Goal: Information Seeking & Learning: Check status

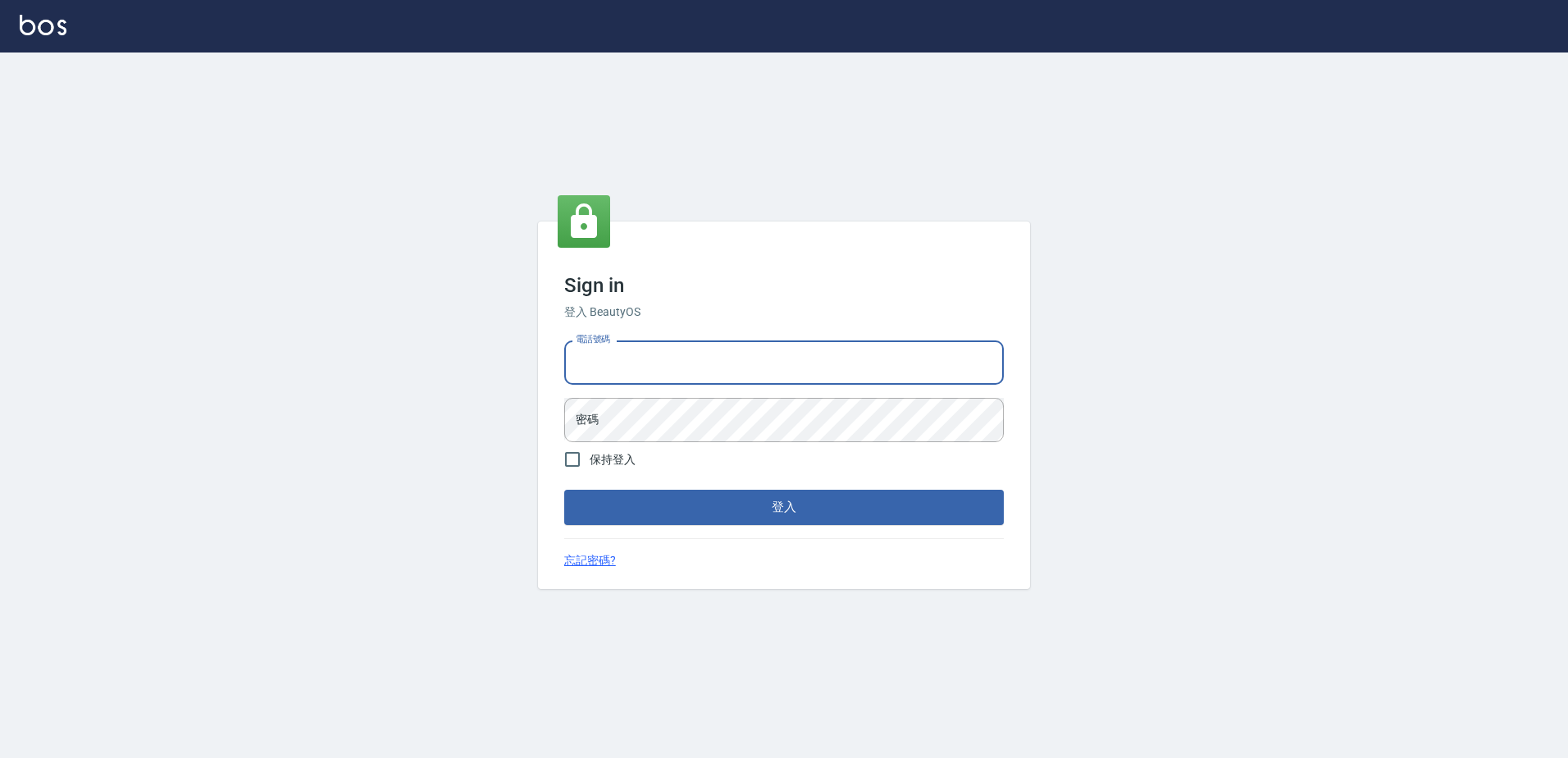
click at [696, 365] on input "電話號碼" at bounding box center [784, 363] width 440 height 44
type input "0426865599"
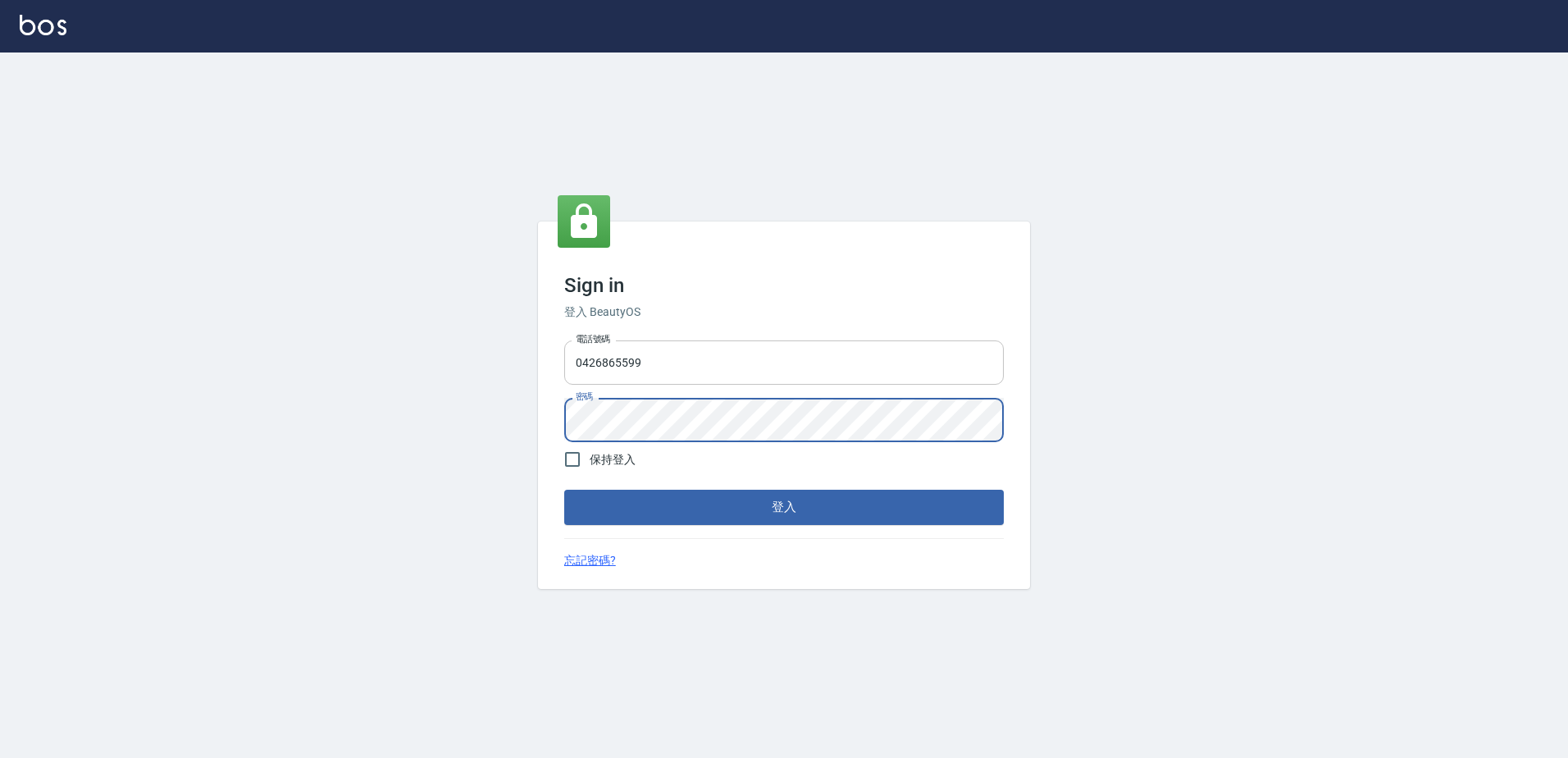
click at [565, 490] on button "登入" at bounding box center [784, 507] width 440 height 35
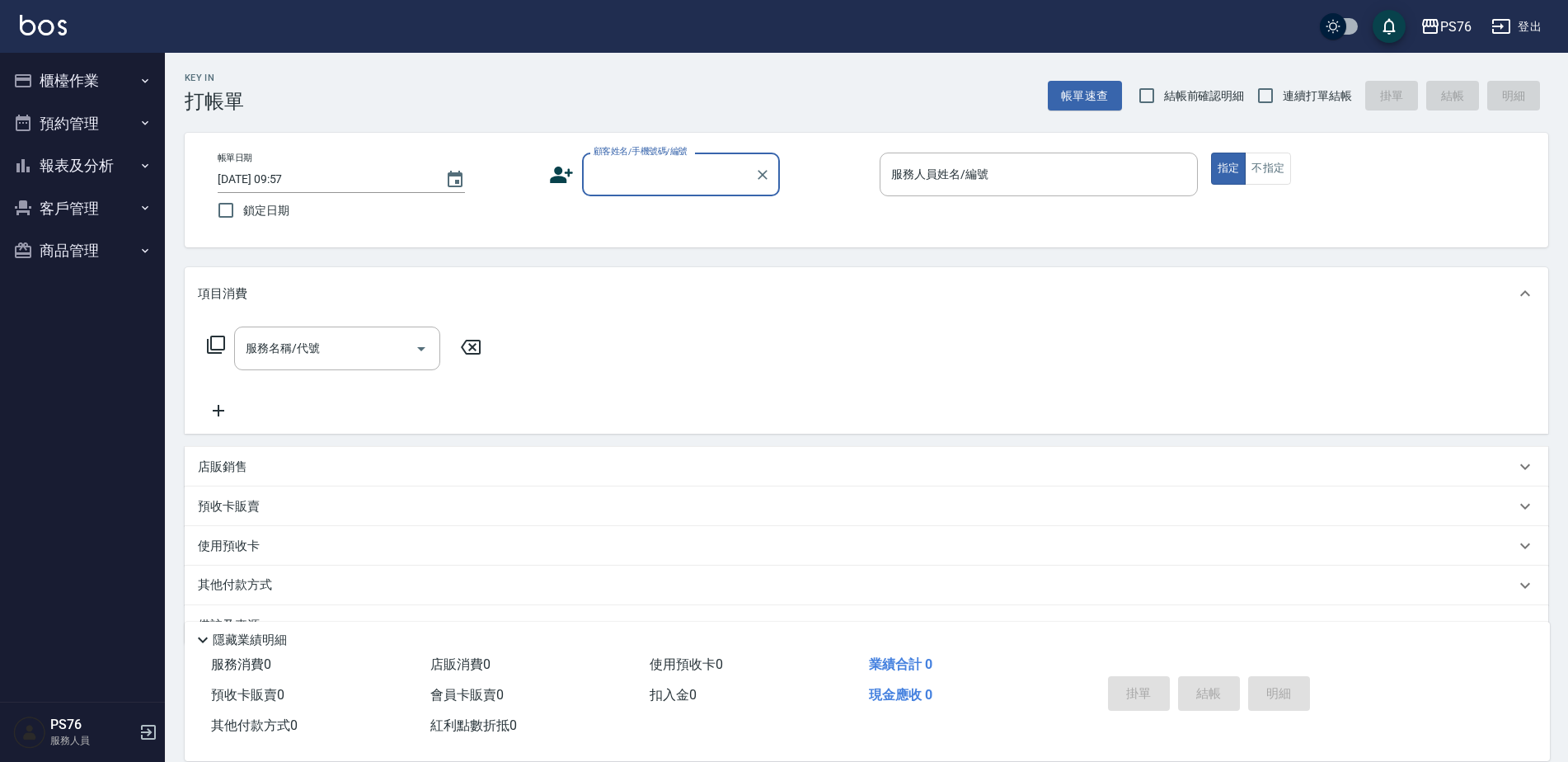
click at [116, 161] on button "報表及分析" at bounding box center [82, 165] width 151 height 43
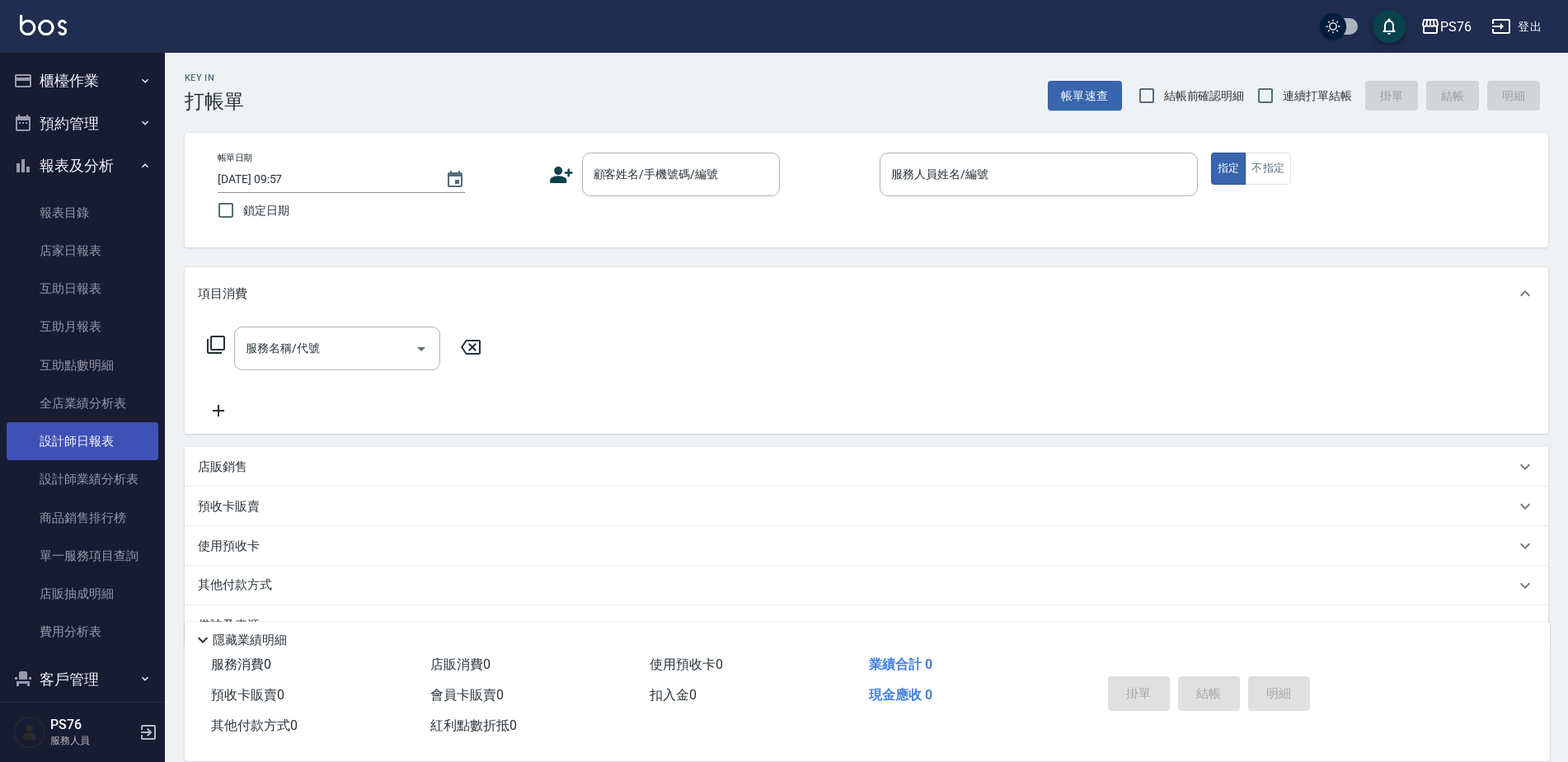
click at [98, 436] on link "設計師日報表" at bounding box center [82, 441] width 151 height 38
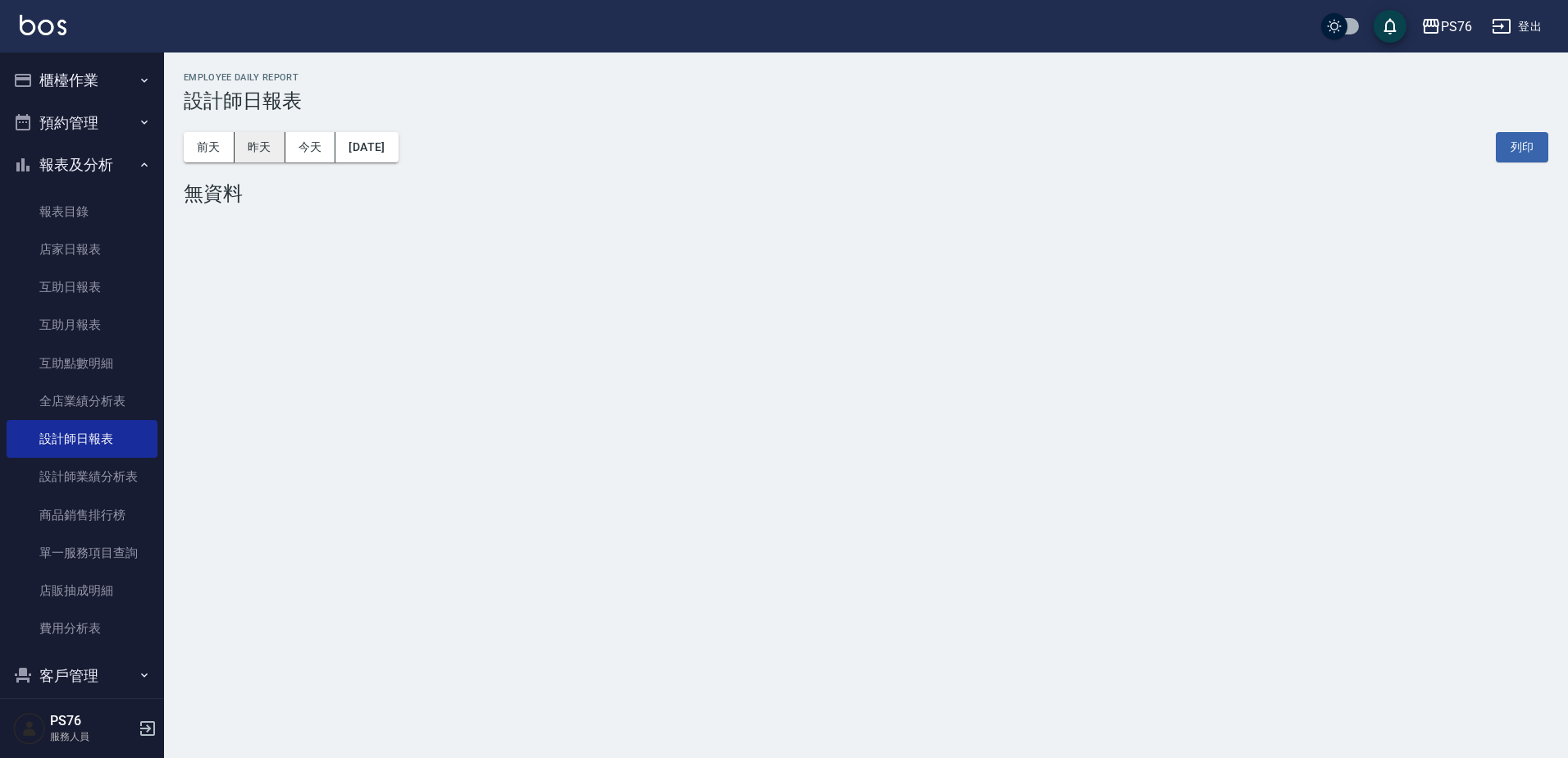
click at [254, 134] on button "昨天" at bounding box center [260, 146] width 51 height 30
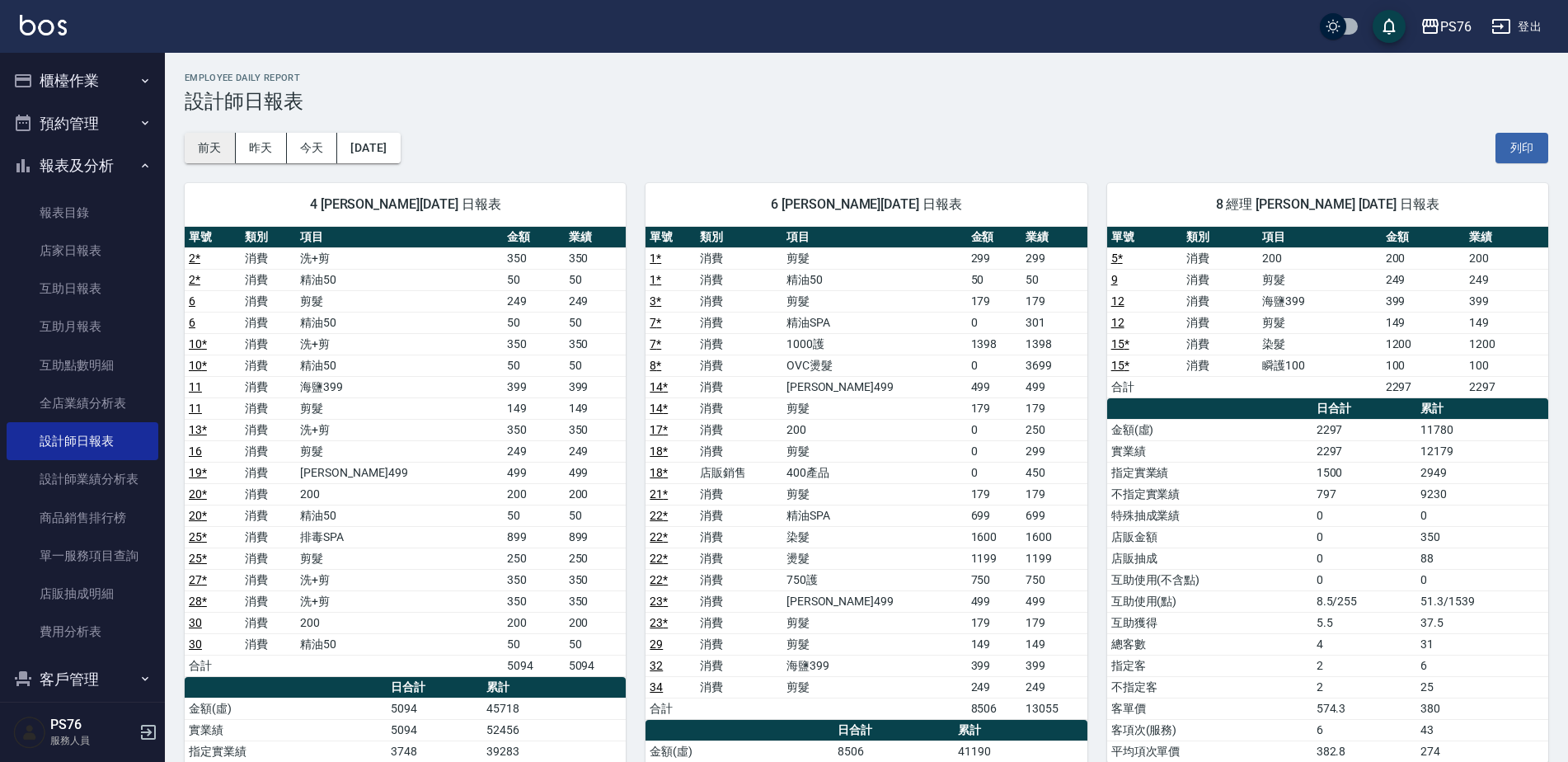
click at [226, 150] on button "前天" at bounding box center [210, 147] width 51 height 31
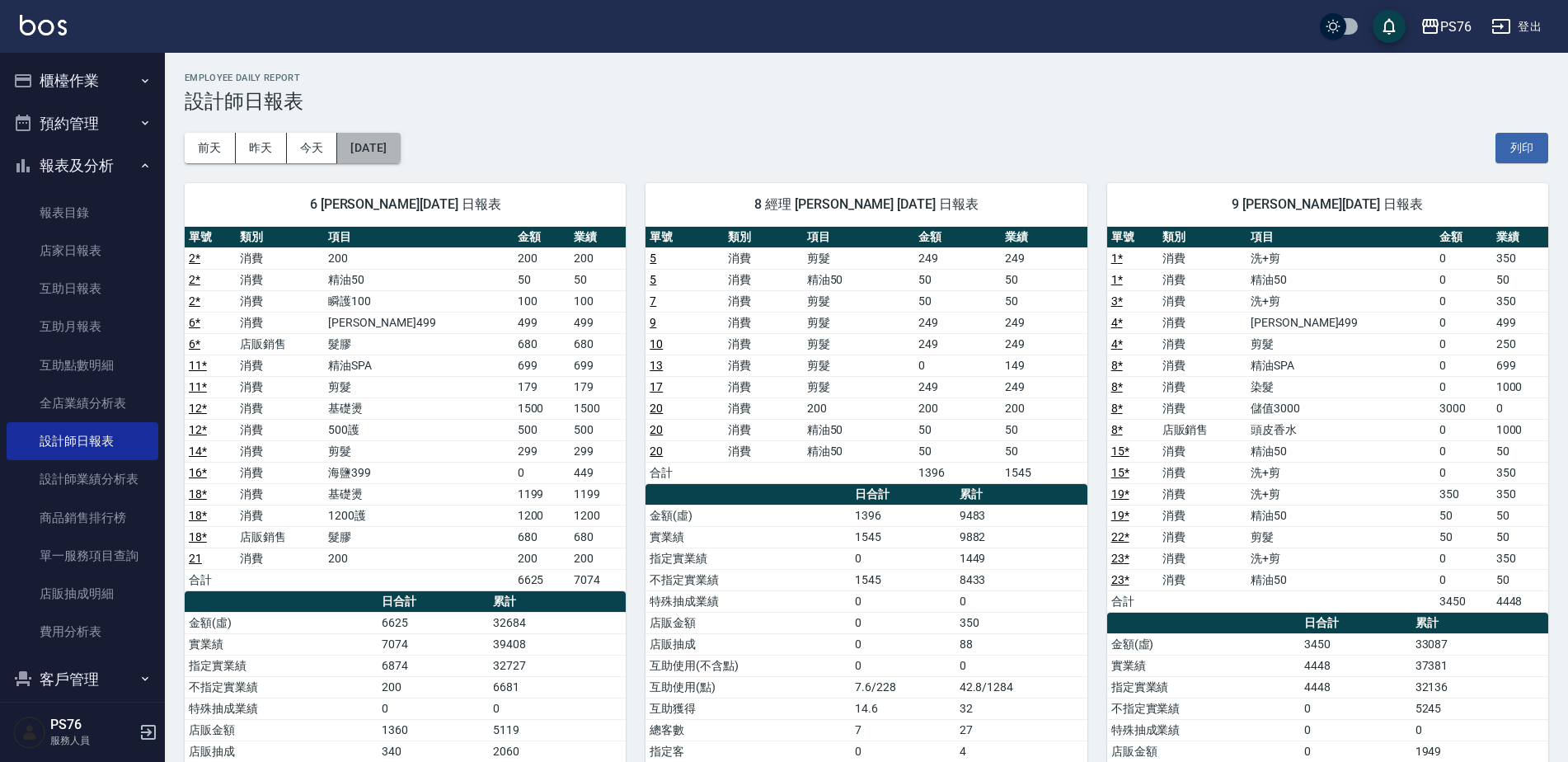
click at [392, 135] on button "[DATE]" at bounding box center [369, 147] width 63 height 31
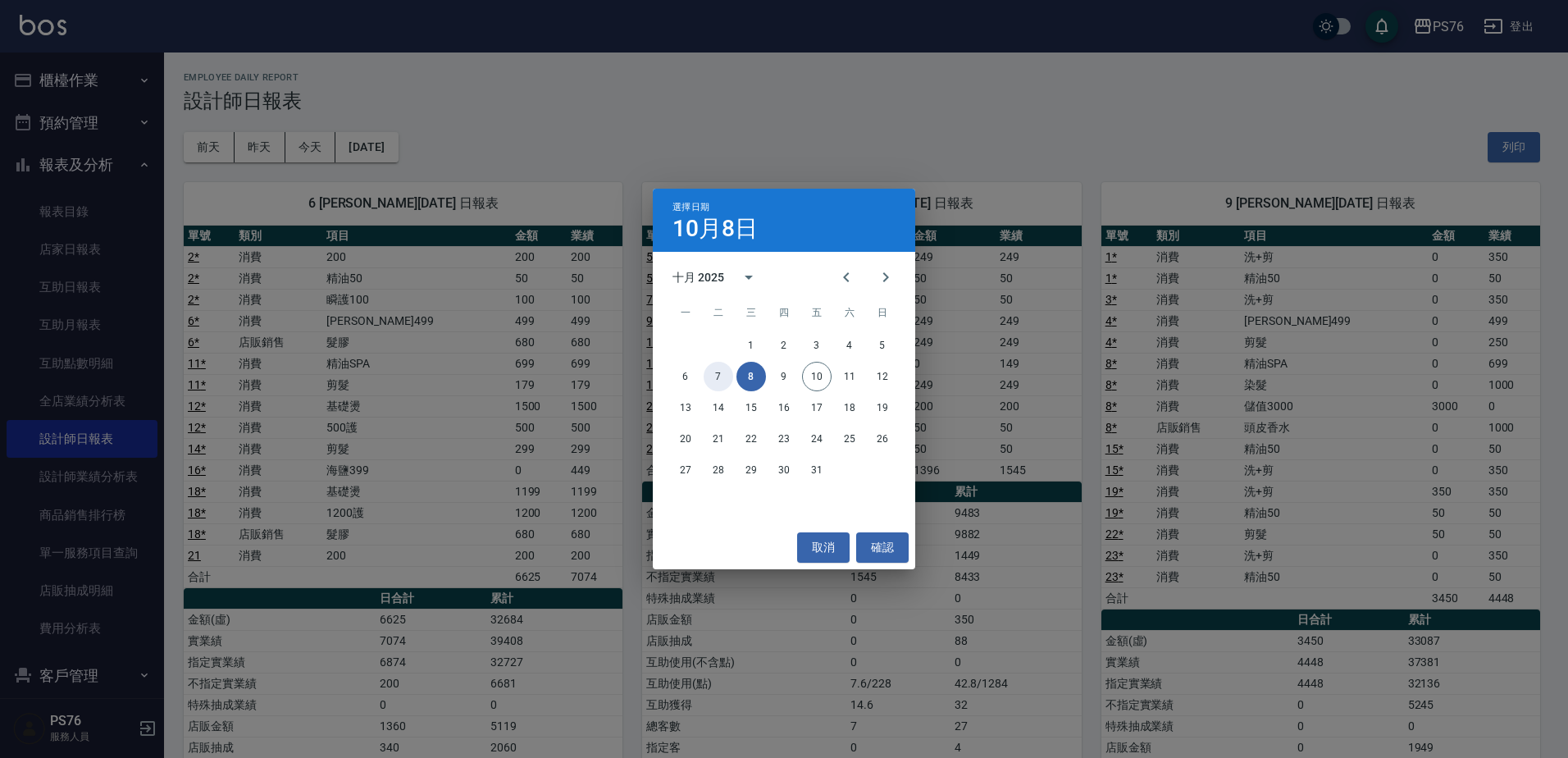
click at [716, 375] on button "7" at bounding box center [719, 376] width 30 height 30
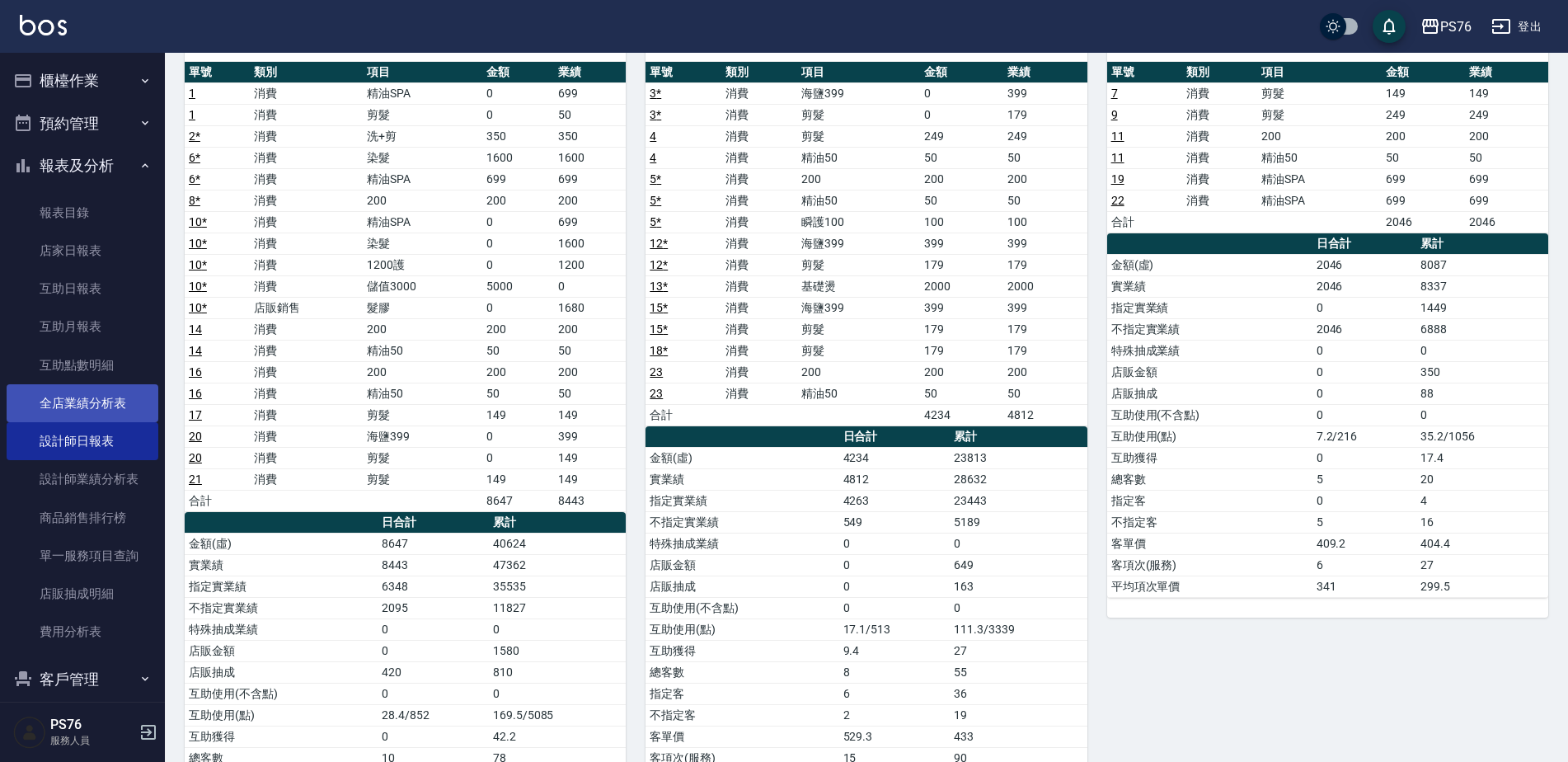
scroll to position [61, 0]
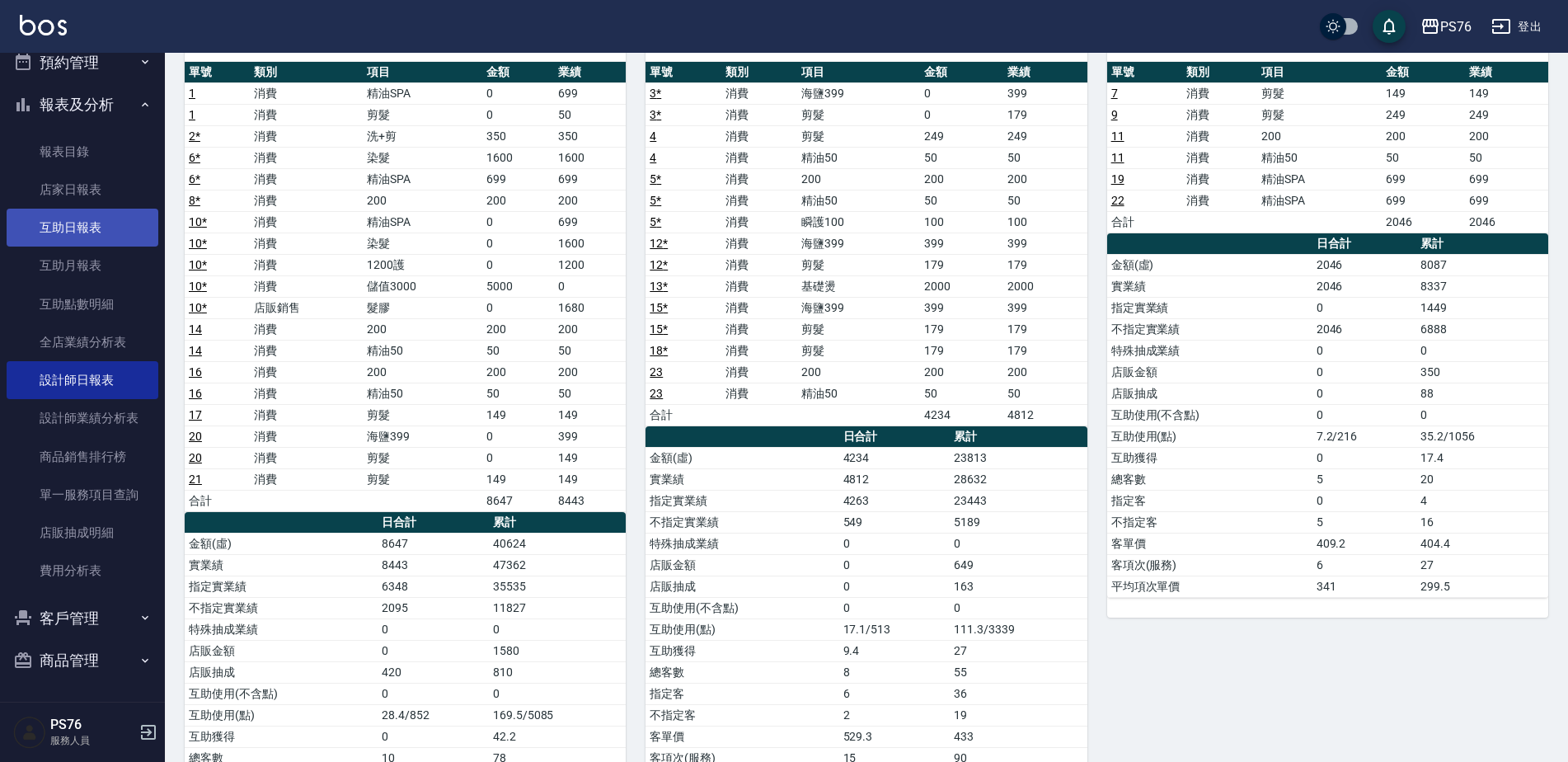
click at [90, 211] on link "互助日報表" at bounding box center [82, 228] width 151 height 38
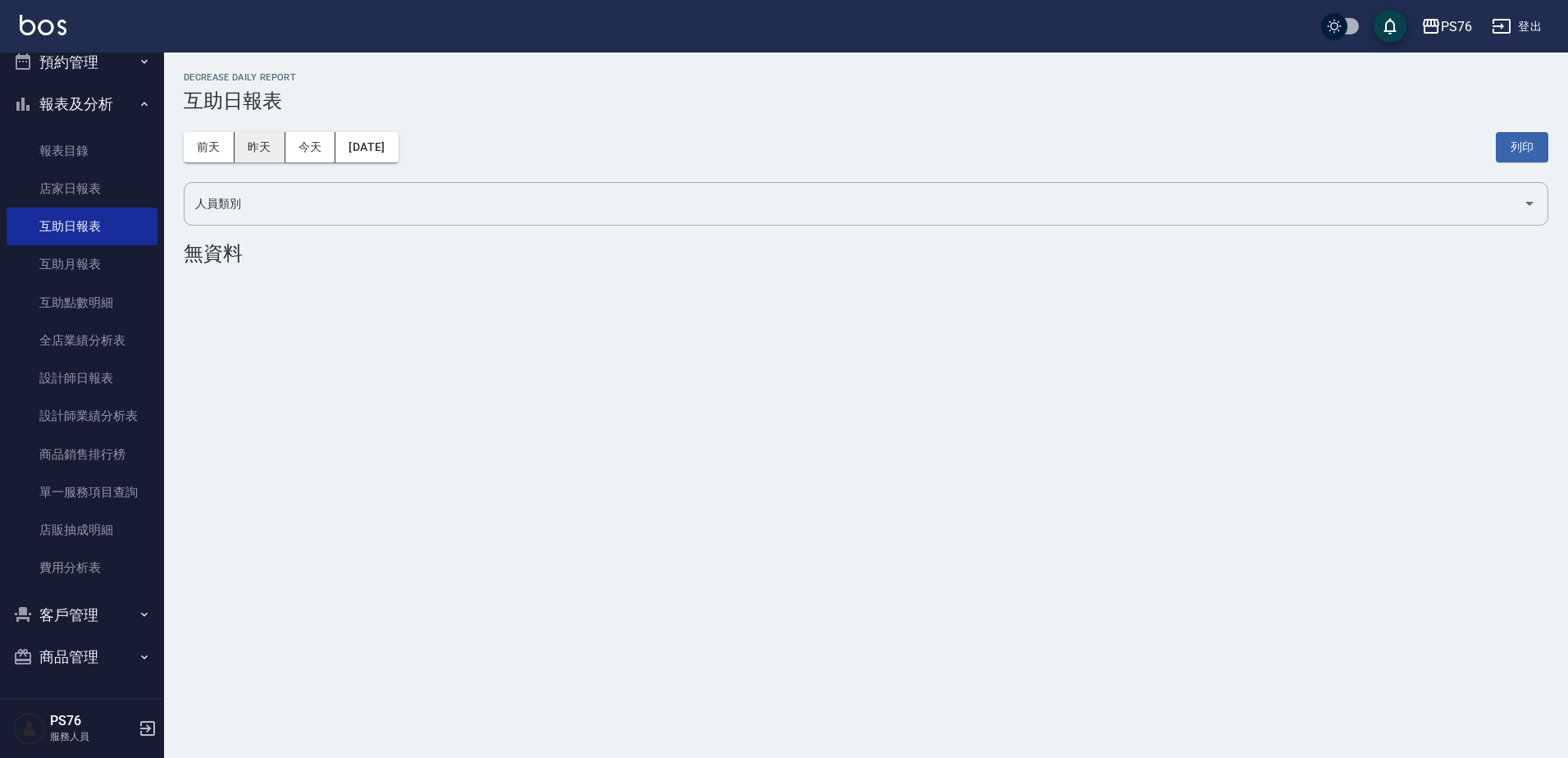
click at [263, 143] on button "昨天" at bounding box center [260, 146] width 51 height 30
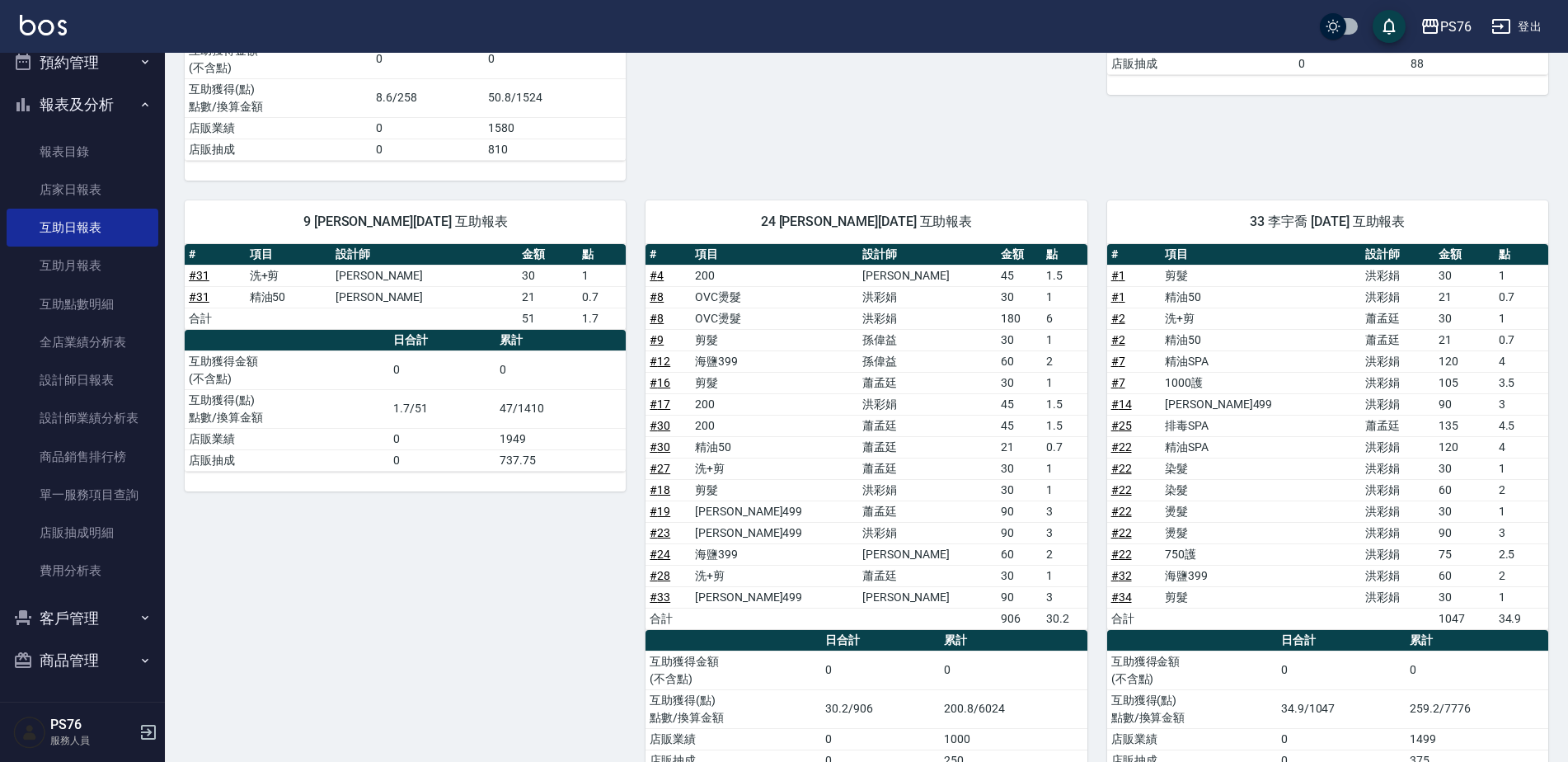
scroll to position [532, 0]
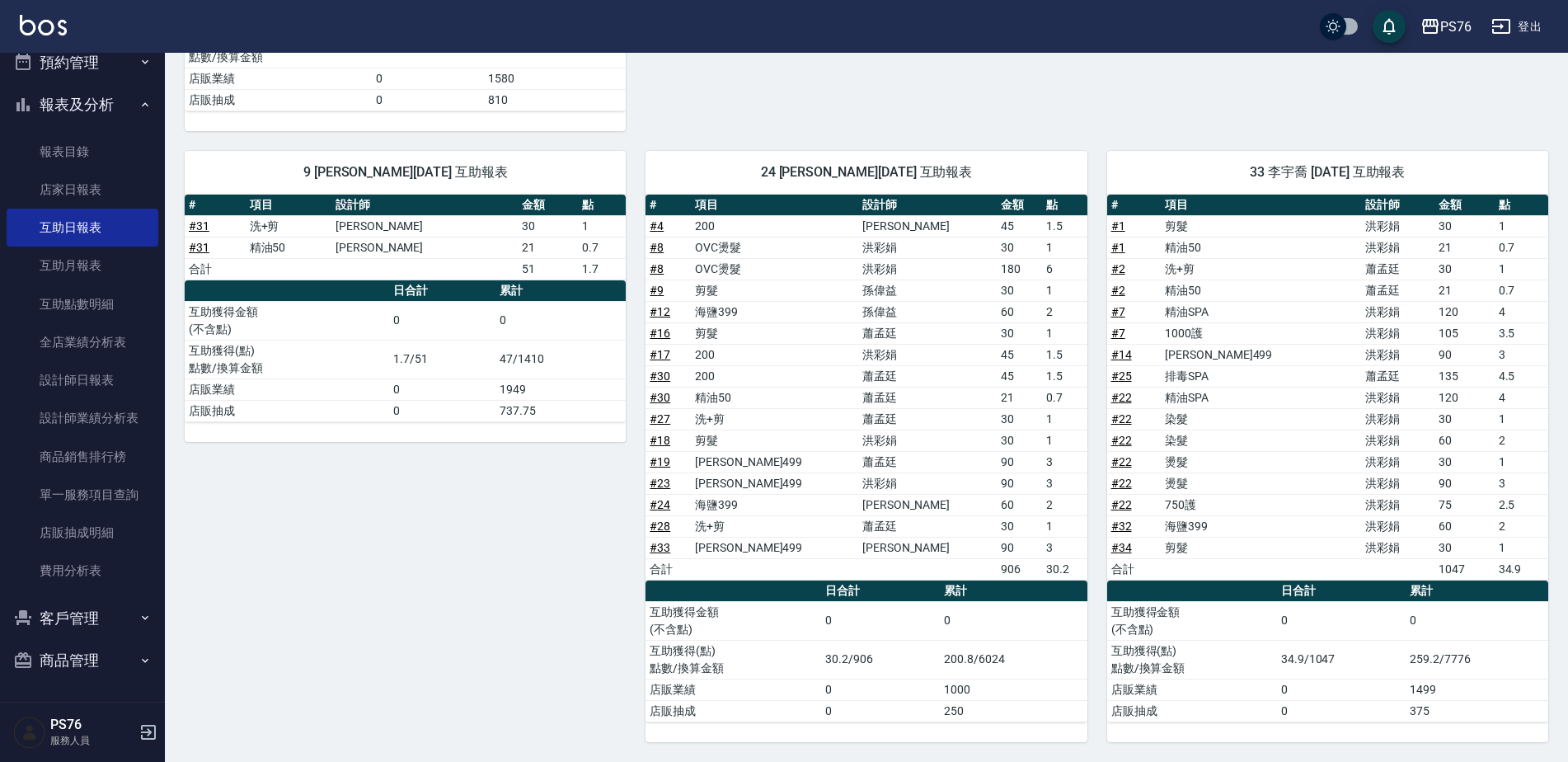
click at [1502, 25] on icon "button" at bounding box center [1501, 26] width 18 height 15
